Goal: Task Accomplishment & Management: Use online tool/utility

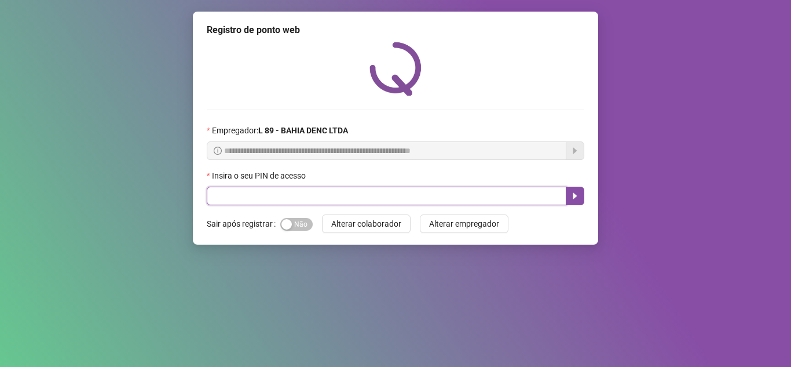
click at [329, 200] on input "text" at bounding box center [387, 195] width 360 height 19
type input "*****"
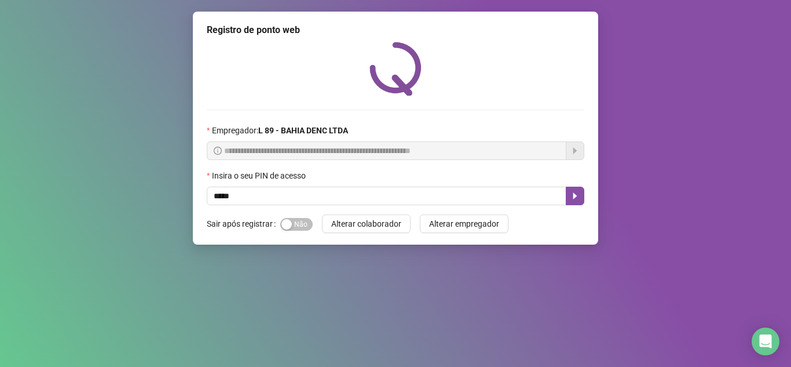
click at [302, 215] on div "Sim Não" at bounding box center [296, 223] width 32 height 19
click at [301, 222] on span "Sim Não" at bounding box center [296, 224] width 32 height 13
click at [574, 193] on icon "caret-right" at bounding box center [575, 196] width 4 height 6
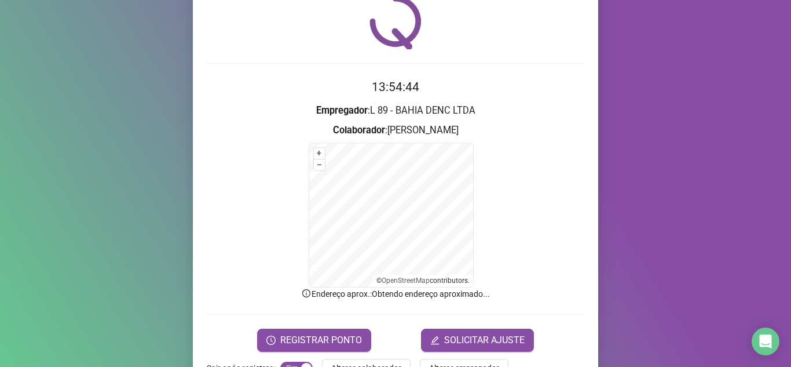
scroll to position [82, 0]
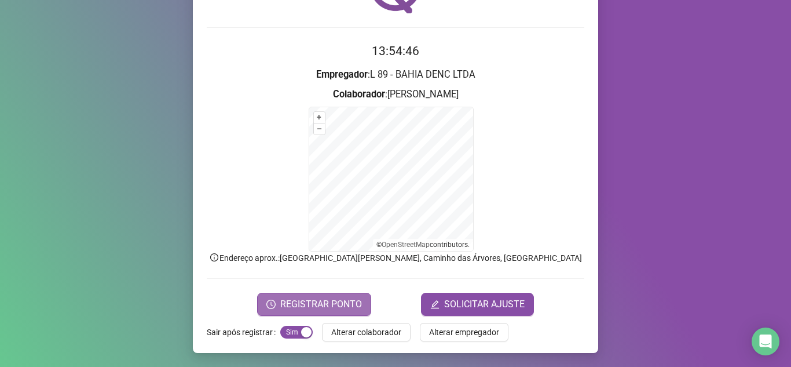
click at [313, 303] on span "REGISTRAR PONTO" at bounding box center [321, 304] width 82 height 14
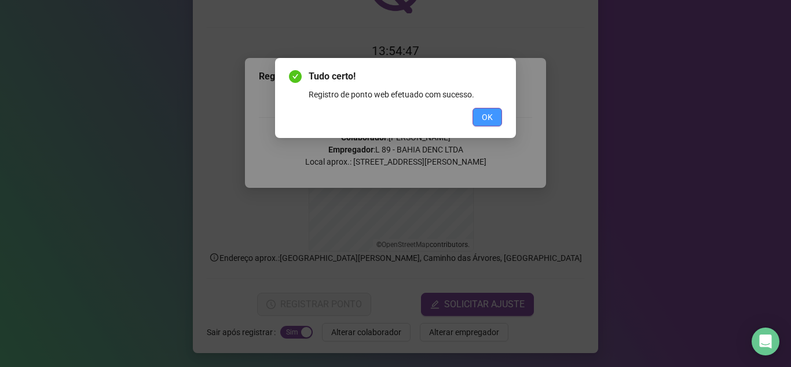
click at [485, 113] on span "OK" at bounding box center [487, 117] width 11 height 13
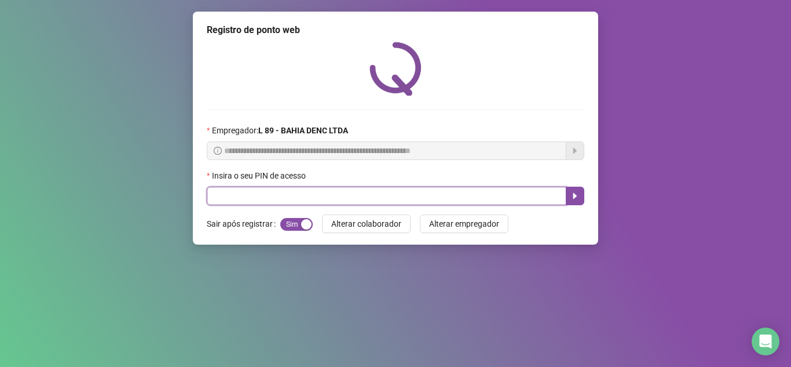
click at [228, 196] on input "text" at bounding box center [387, 195] width 360 height 19
type input "*****"
click at [578, 189] on button "button" at bounding box center [575, 195] width 19 height 19
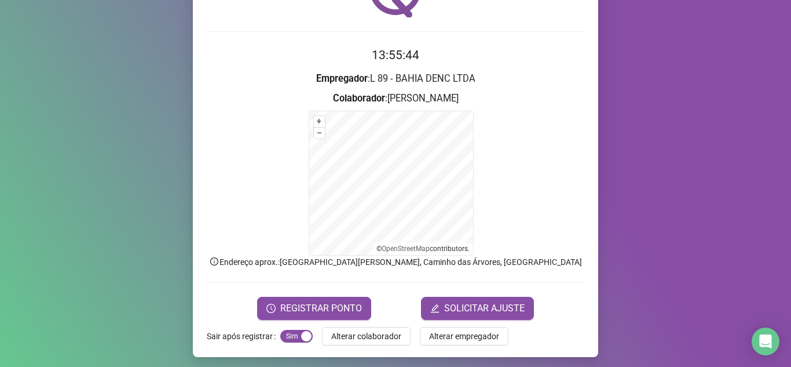
scroll to position [82, 0]
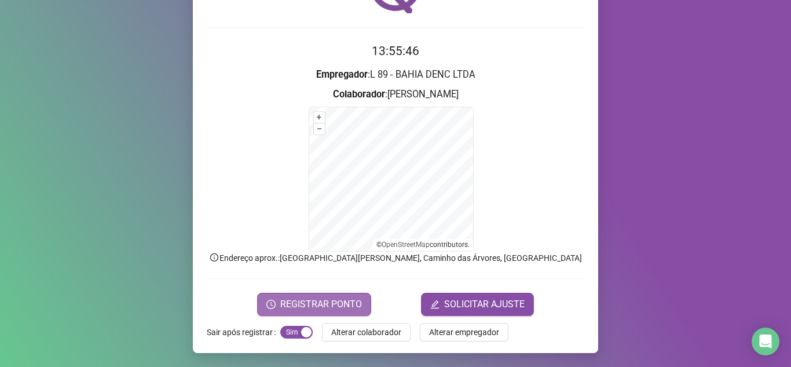
click at [350, 297] on span "REGISTRAR PONTO" at bounding box center [321, 304] width 82 height 14
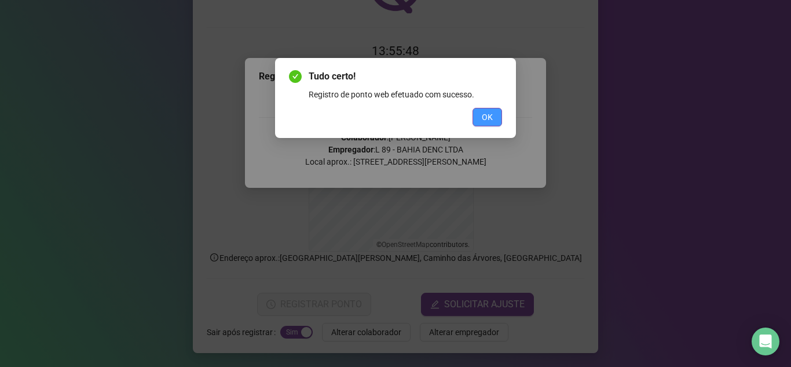
click at [498, 117] on button "OK" at bounding box center [488, 117] width 30 height 19
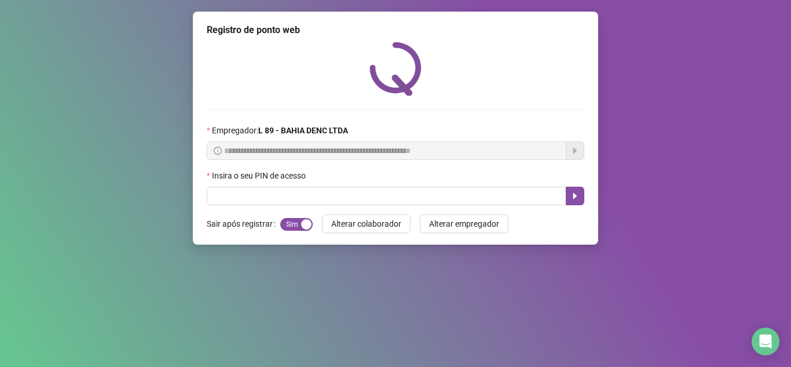
scroll to position [0, 0]
